Goal: Transaction & Acquisition: Obtain resource

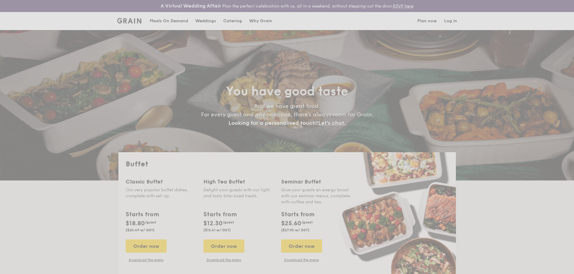
select select
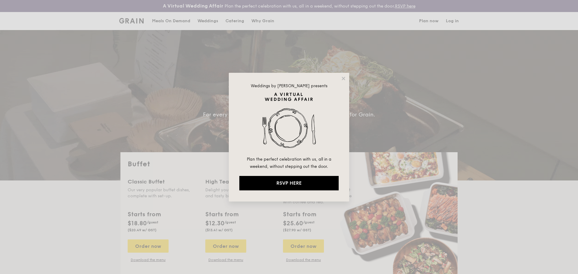
click at [339, 77] on div "Weddings by Grain presents Plan the perfect celebration with us, all in a weeke…" at bounding box center [289, 137] width 120 height 129
click at [344, 78] on icon at bounding box center [343, 78] width 3 height 3
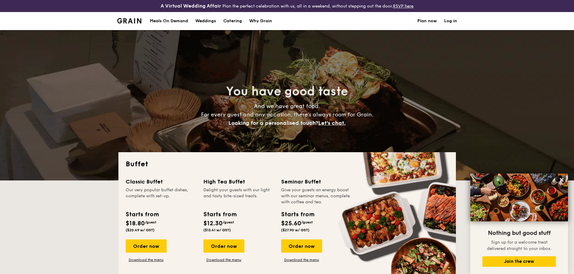
click at [231, 19] on h1 "Catering" at bounding box center [232, 21] width 19 height 18
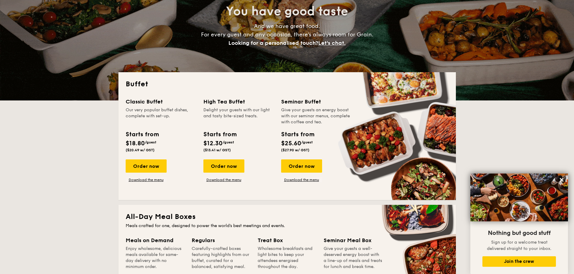
scroll to position [85, 0]
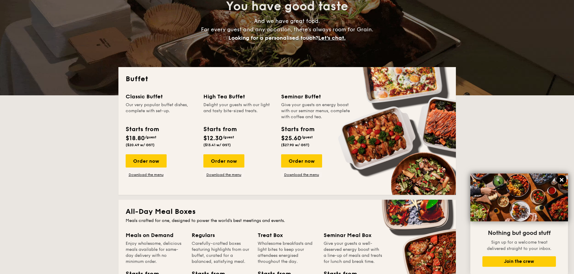
click at [562, 179] on icon at bounding box center [561, 179] width 5 height 5
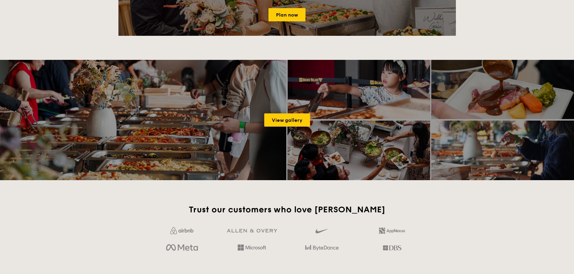
scroll to position [777, 0]
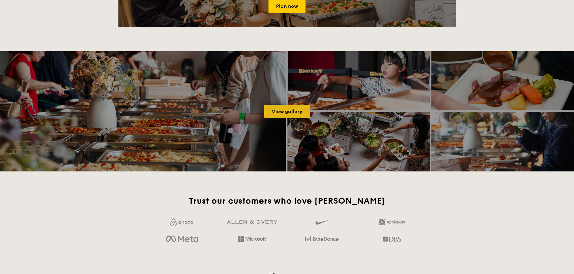
click at [291, 112] on link "View gallery" at bounding box center [287, 111] width 46 height 13
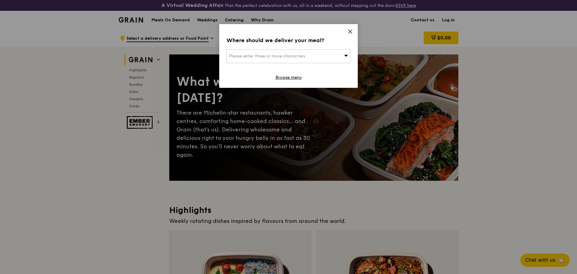
click at [350, 31] on icon at bounding box center [350, 31] width 5 height 5
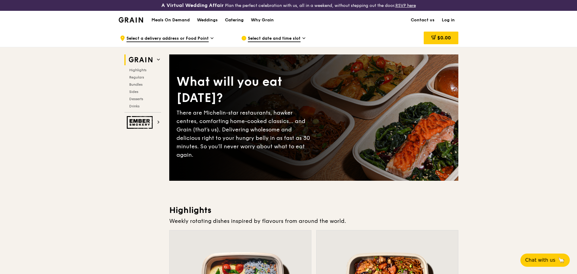
click at [238, 18] on div "Catering" at bounding box center [234, 20] width 19 height 18
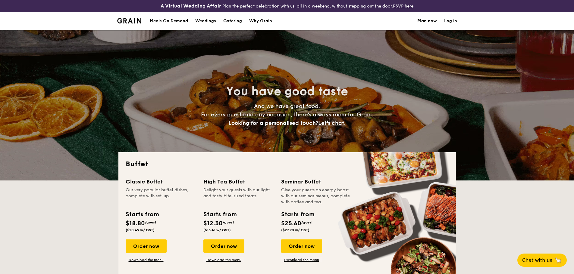
select select
click at [145, 258] on link "Download the menu" at bounding box center [146, 260] width 41 height 5
